Goal: Task Accomplishment & Management: Complete application form

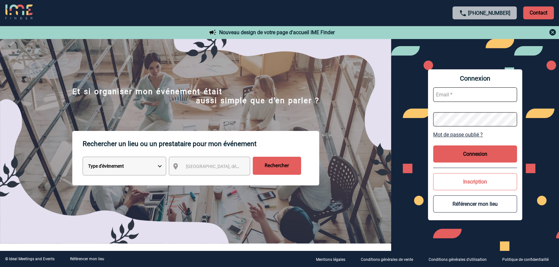
type input "gvacher@ime-groupe.com"
click at [487, 156] on button "Connexion" at bounding box center [475, 154] width 84 height 17
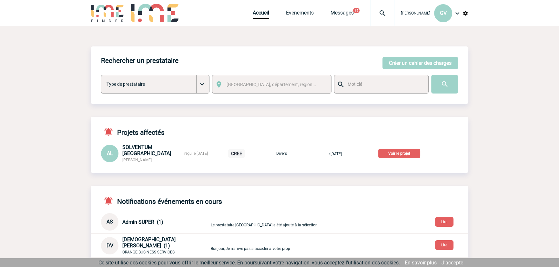
click at [399, 154] on p "Voir le projet" at bounding box center [399, 154] width 42 height 10
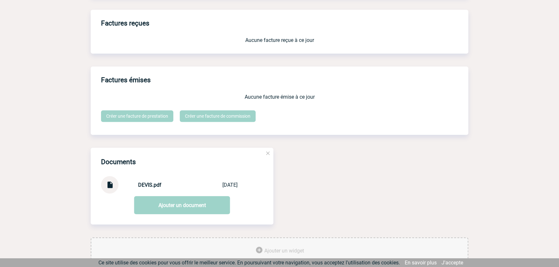
scroll to position [552, 0]
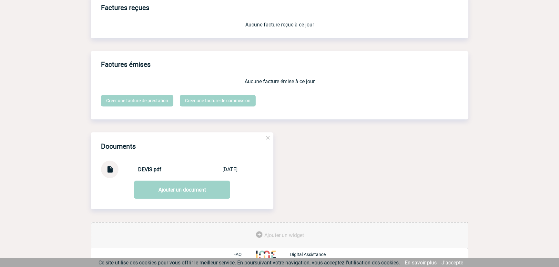
click at [112, 171] on img at bounding box center [110, 167] width 8 height 13
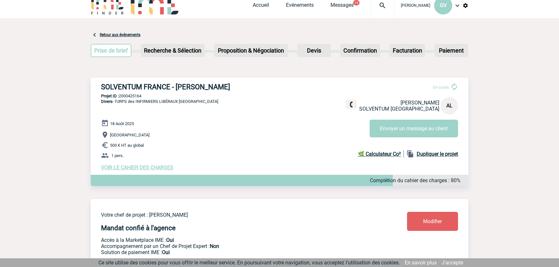
scroll to position [0, 0]
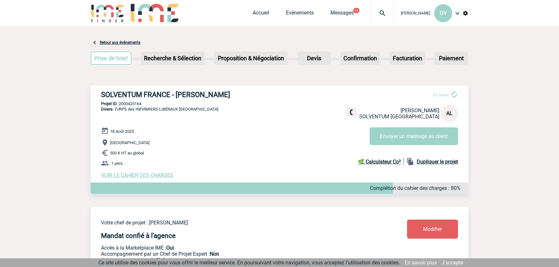
drag, startPoint x: 100, startPoint y: 95, endPoint x: 242, endPoint y: 92, distance: 141.8
click at [242, 92] on div "SOLVENTUM FRANCE - Adeline LE GOFF En cours Adeline LE GOFF SOLVENTUM FRANCE AL…" at bounding box center [280, 135] width 378 height 98
copy h3 "SOLVENTUM FRANCE - Adeline LE GOFF"
click at [144, 105] on p "Projet ID : 2000425164" at bounding box center [280, 103] width 378 height 5
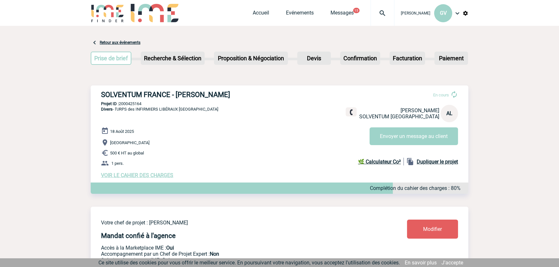
click at [141, 105] on p "Projet ID : 2000425164" at bounding box center [280, 103] width 378 height 5
copy p "2000425164"
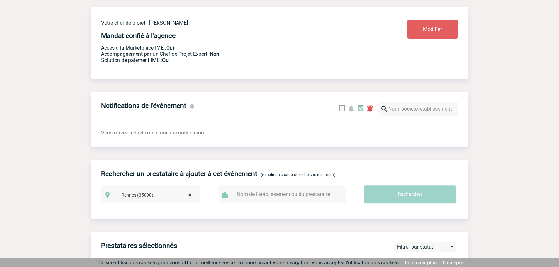
scroll to position [24, 0]
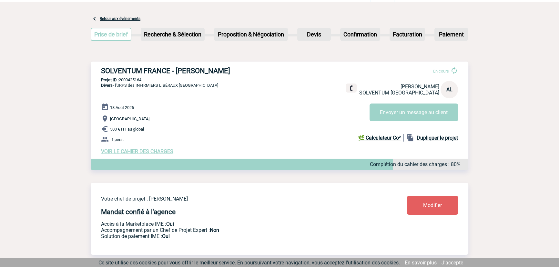
click at [155, 151] on span "VOIR LE CAHIER DES CHARGES" at bounding box center [137, 152] width 72 height 6
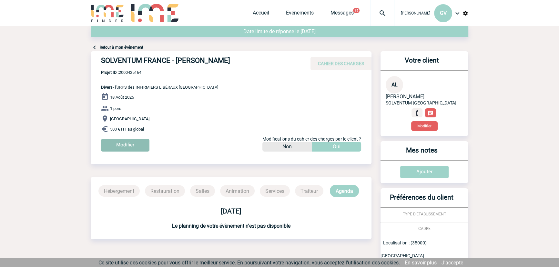
click at [125, 147] on input "Modifier" at bounding box center [125, 145] width 48 height 13
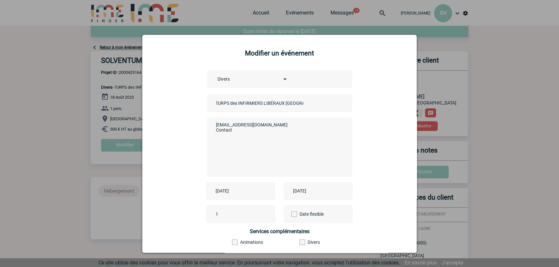
click at [236, 187] on body "Gabrielle VACHER GV Accueil Evénements 15" at bounding box center [279, 219] width 559 height 438
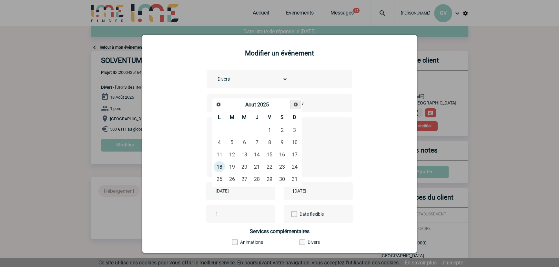
click at [296, 104] on span "Suivant" at bounding box center [295, 104] width 5 height 5
click at [256, 156] on link "16" at bounding box center [257, 155] width 12 height 12
type input "2025-10-16"
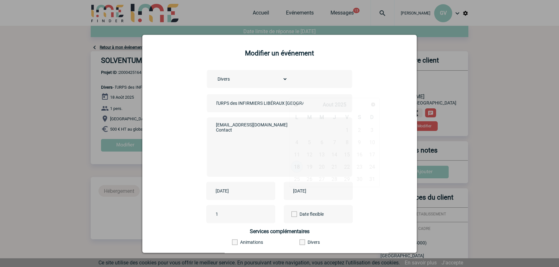
click at [307, 193] on input "2025-08-18" at bounding box center [314, 191] width 45 height 8
click at [377, 107] on link "Suivant" at bounding box center [373, 105] width 10 height 10
click at [333, 154] on link "16" at bounding box center [335, 155] width 12 height 12
type input "2025-10-16"
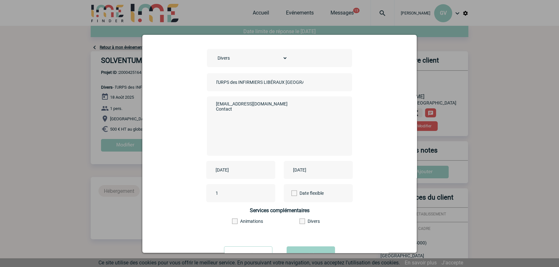
scroll to position [48, 0]
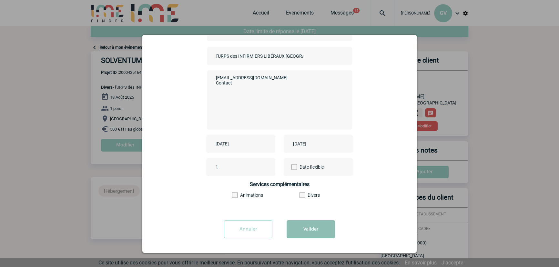
click at [298, 226] on button "Valider" at bounding box center [311, 230] width 48 height 18
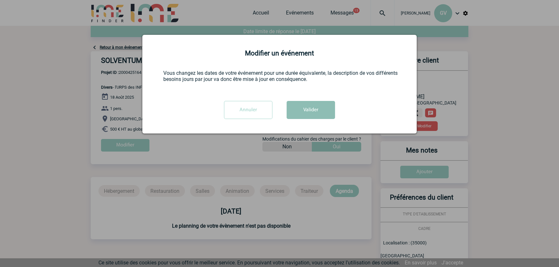
click at [298, 110] on button "Valider" at bounding box center [311, 110] width 48 height 18
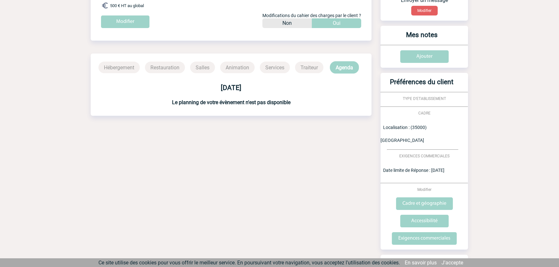
scroll to position [154, 0]
